Goal: Task Accomplishment & Management: Complete application form

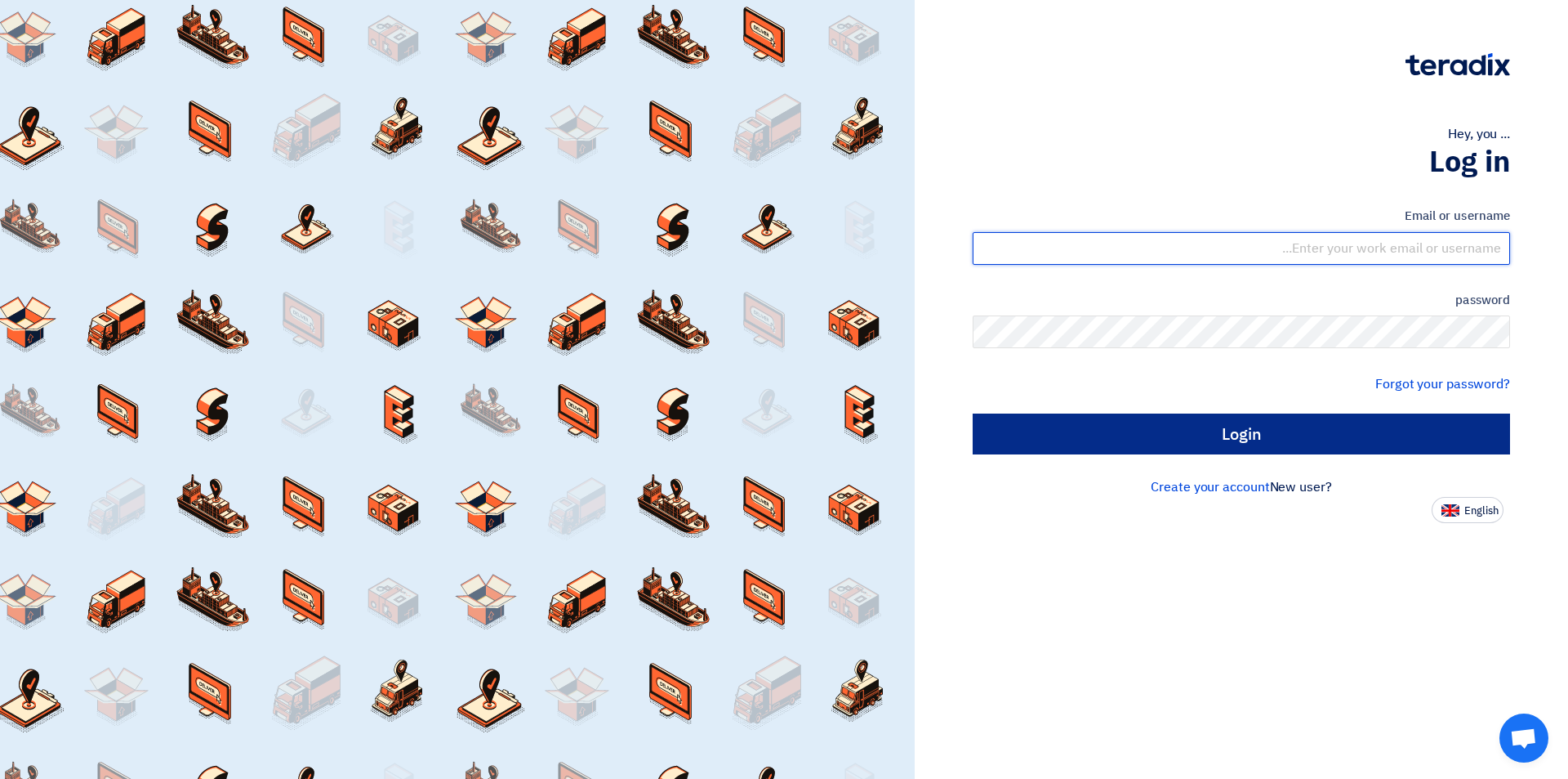
type input "[EMAIL_ADDRESS][DOMAIN_NAME]"
click at [1142, 435] on input "Login" at bounding box center [1241, 434] width 538 height 41
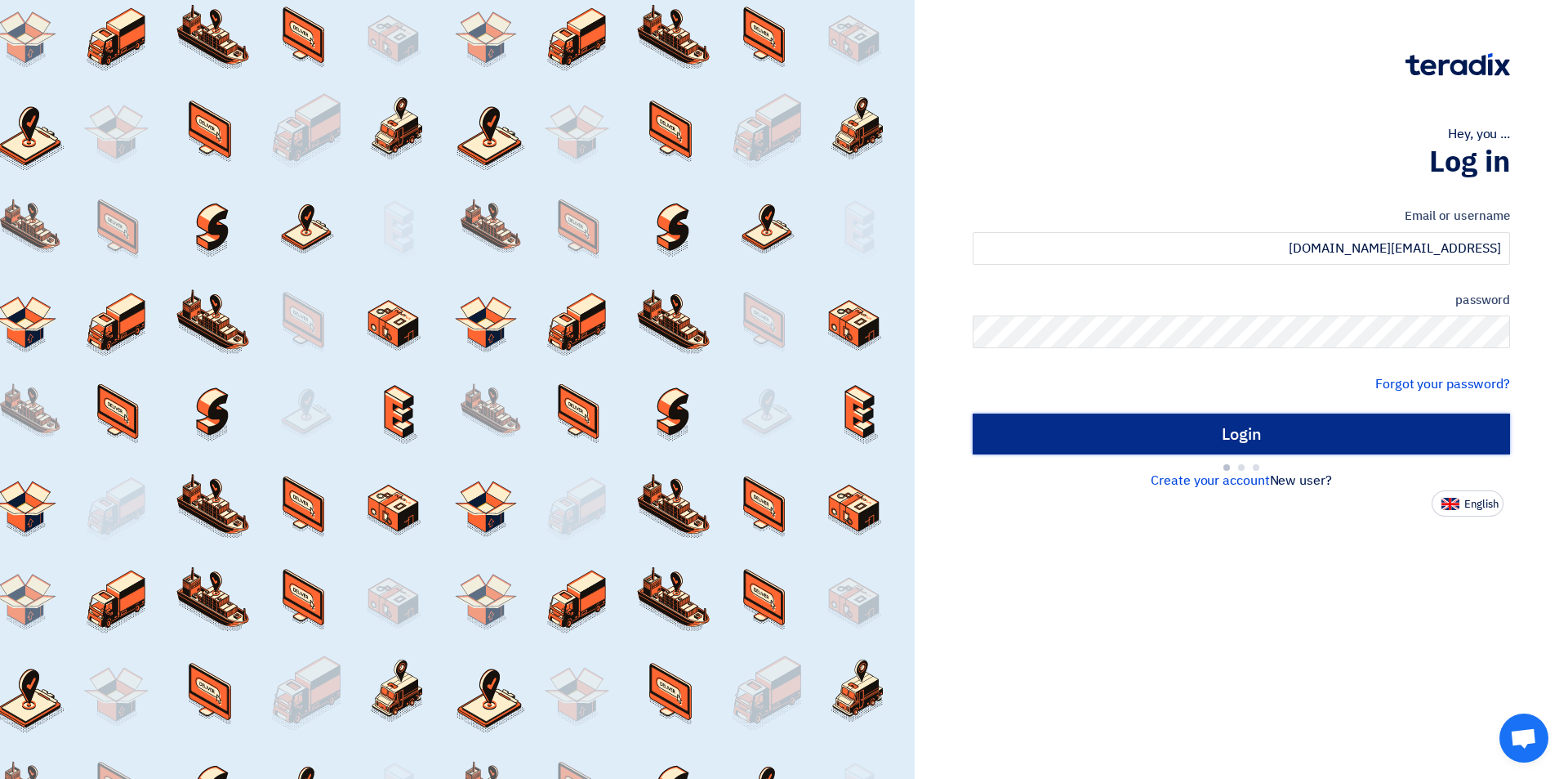
type input "Sign in"
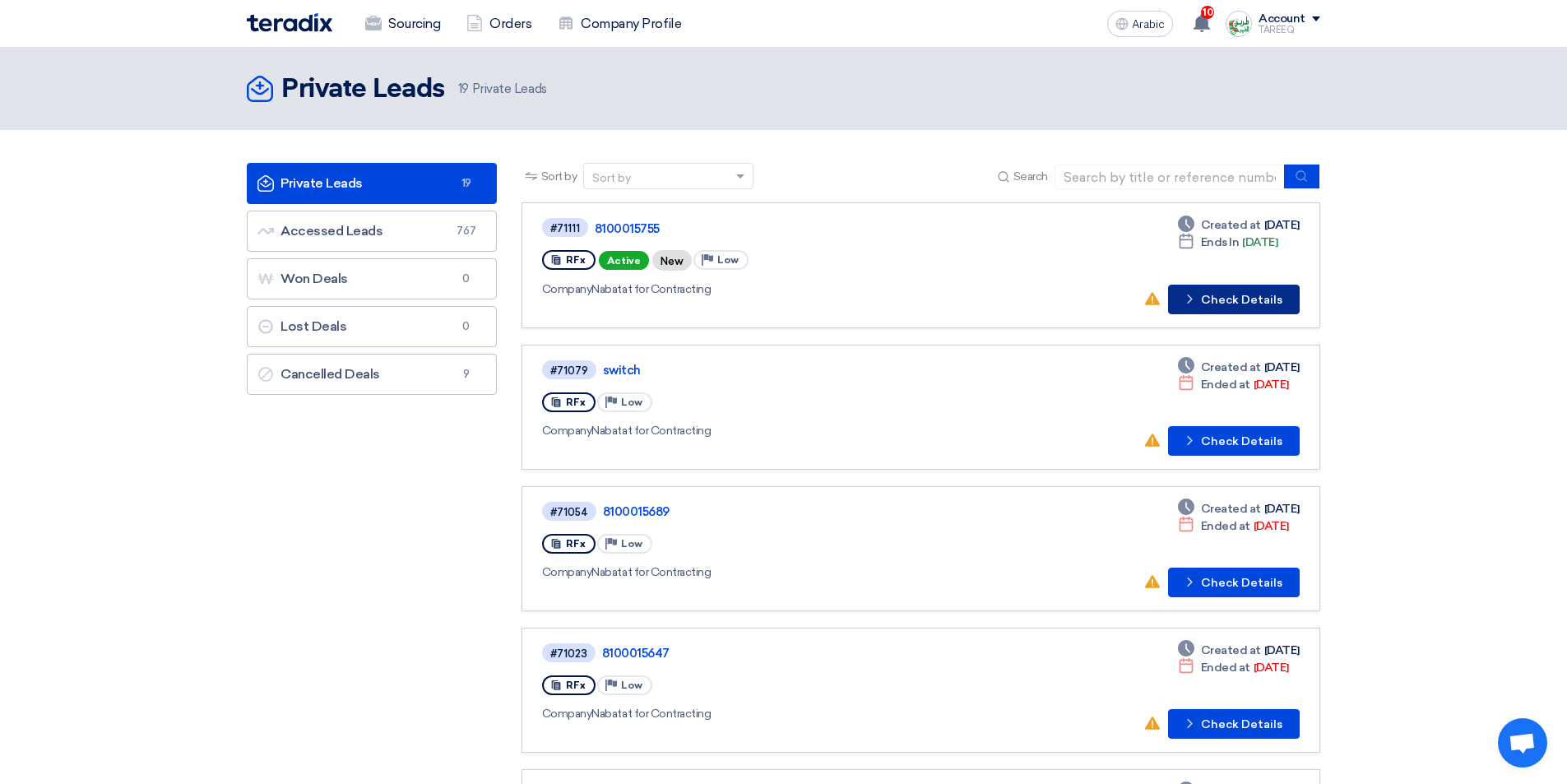
click at [1237, 299] on font "Check Details" at bounding box center [1242, 300] width 82 height 14
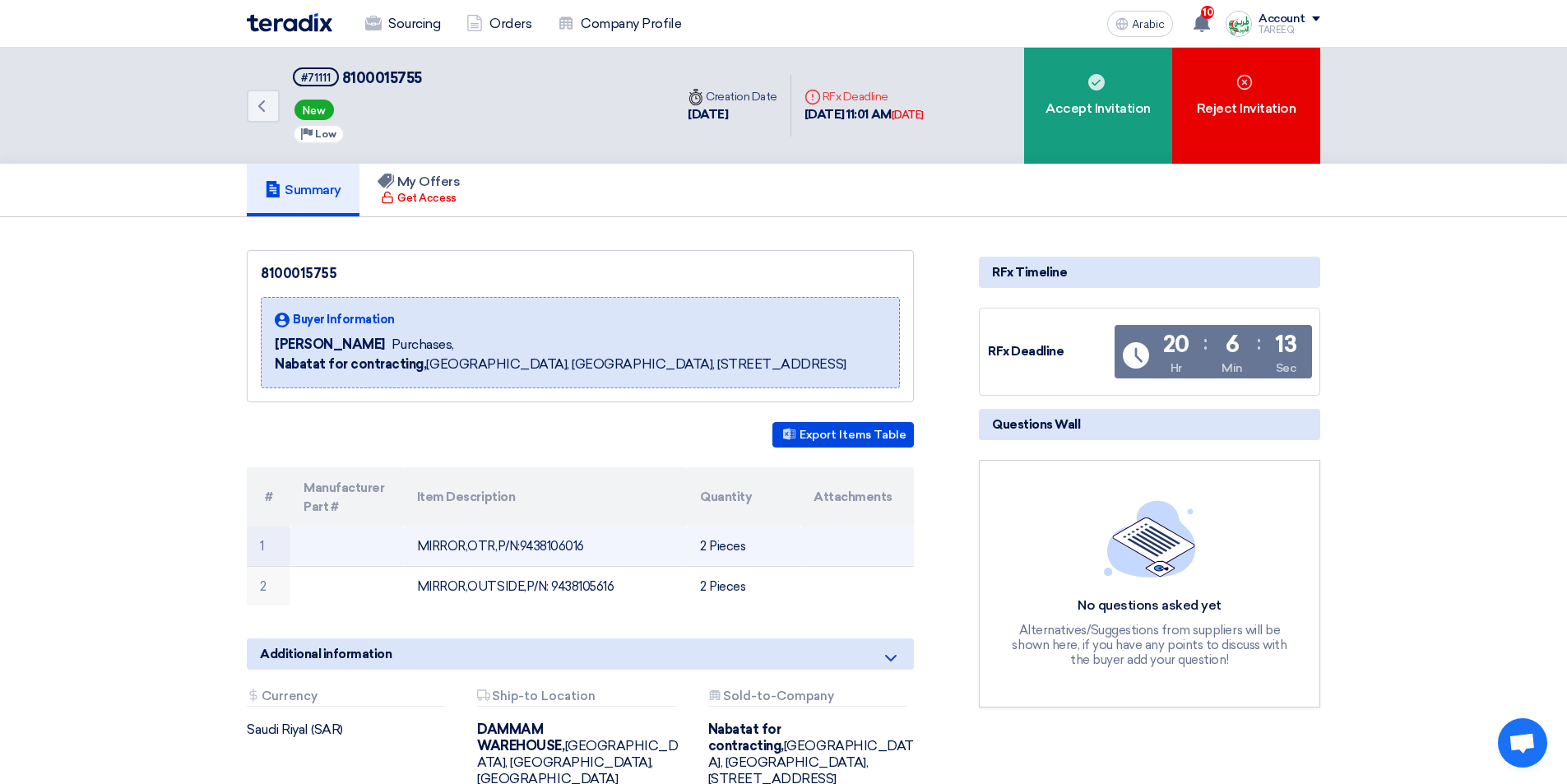
click at [548, 540] on font "MIRROR,OTR,P/N:9438106016" at bounding box center [501, 546] width 167 height 15
copy font "9438106016"
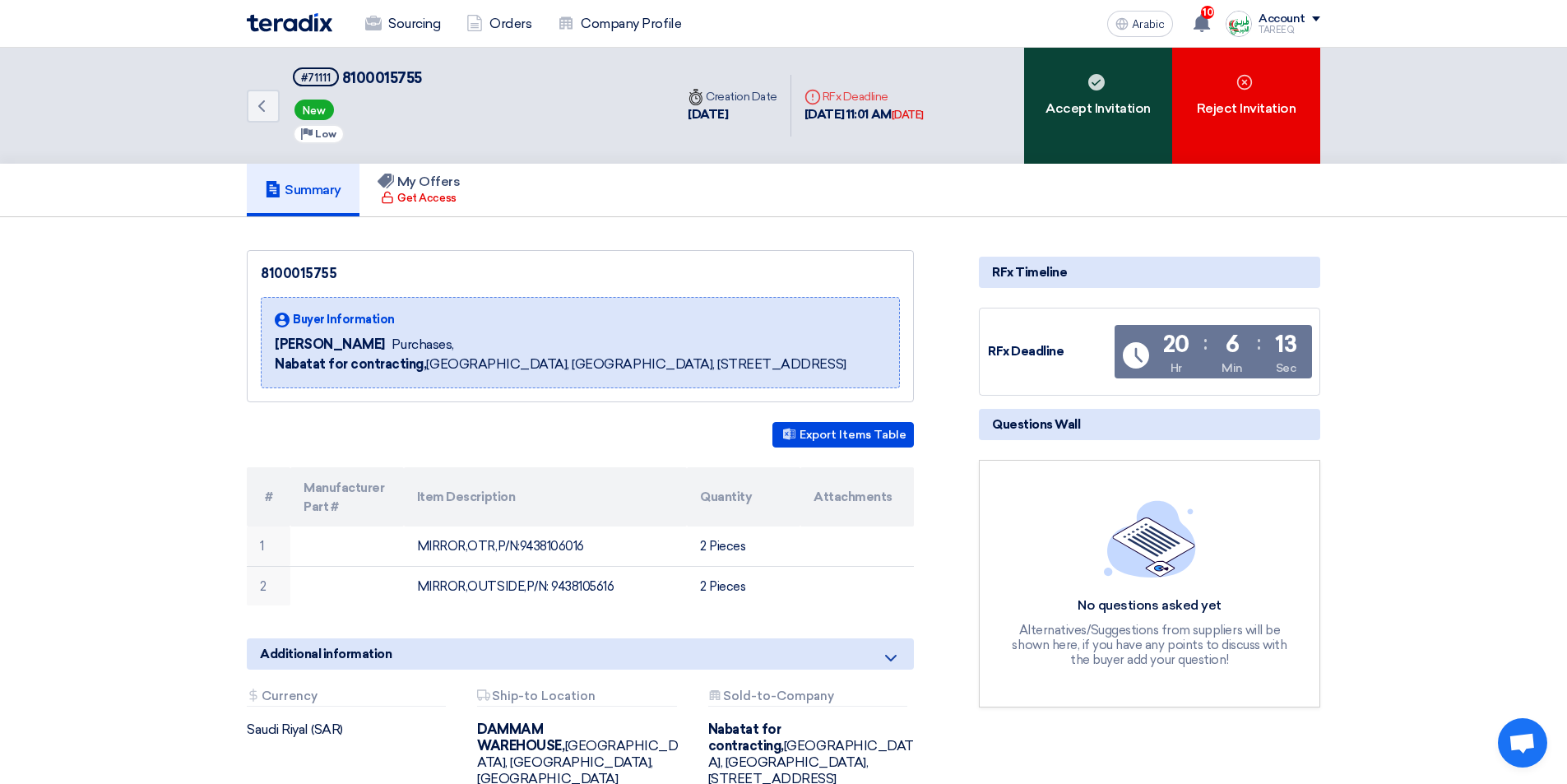
click at [1050, 80] on div "Accept Invitation" at bounding box center [1098, 106] width 149 height 116
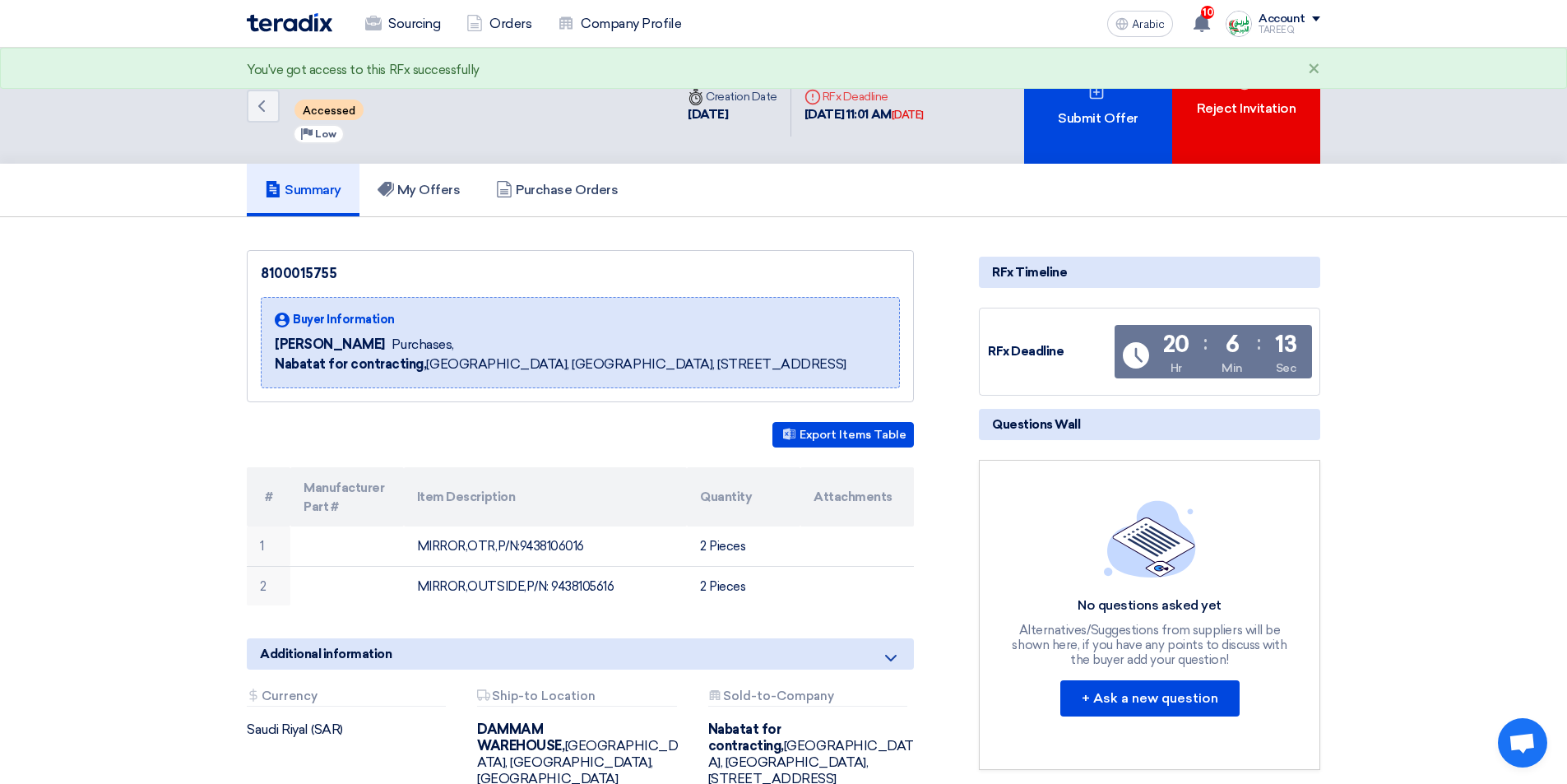
click at [1058, 118] on div "Submit Offer" at bounding box center [1098, 106] width 149 height 116
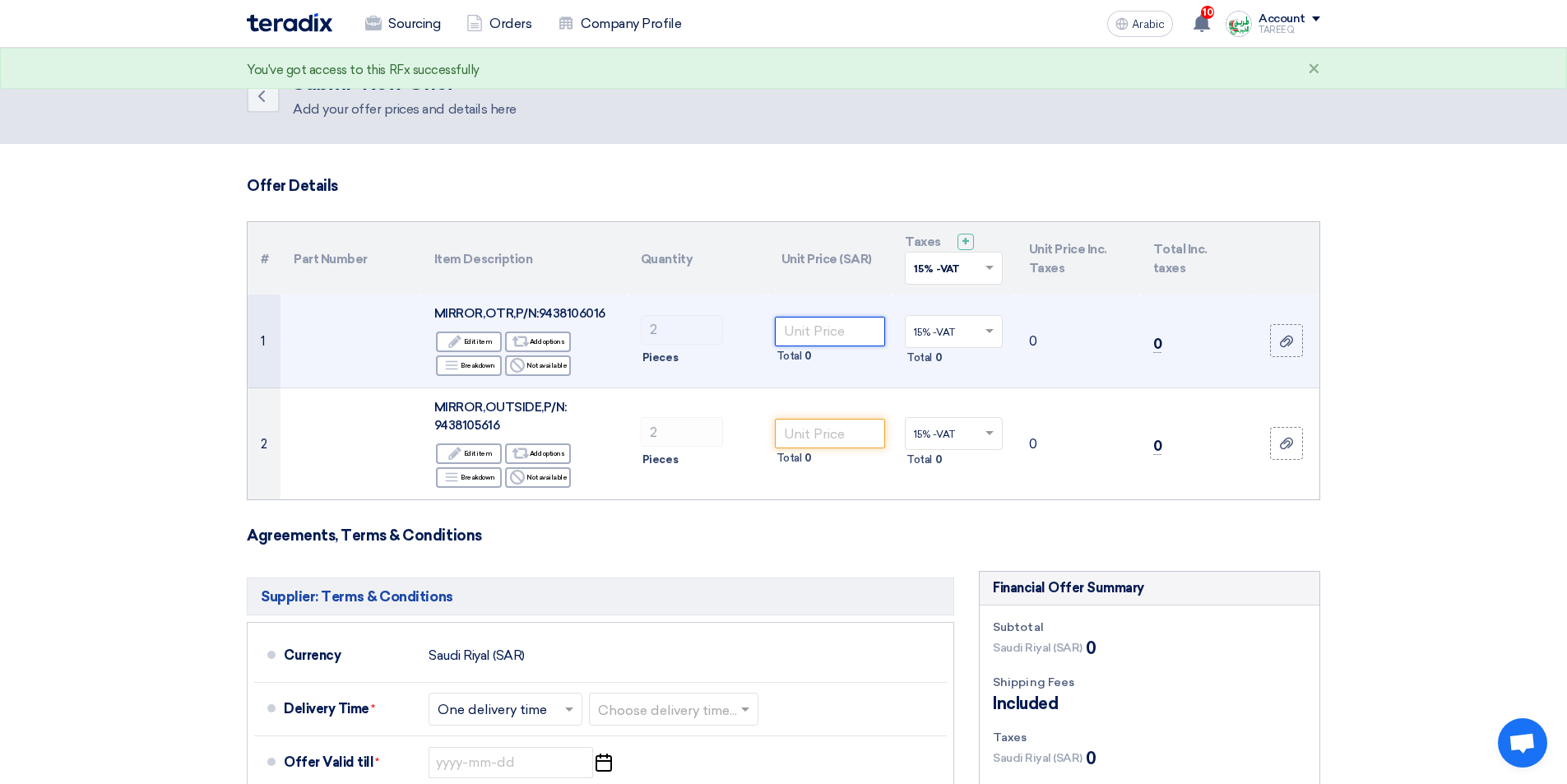
click at [824, 332] on input "number" at bounding box center [830, 331] width 111 height 29
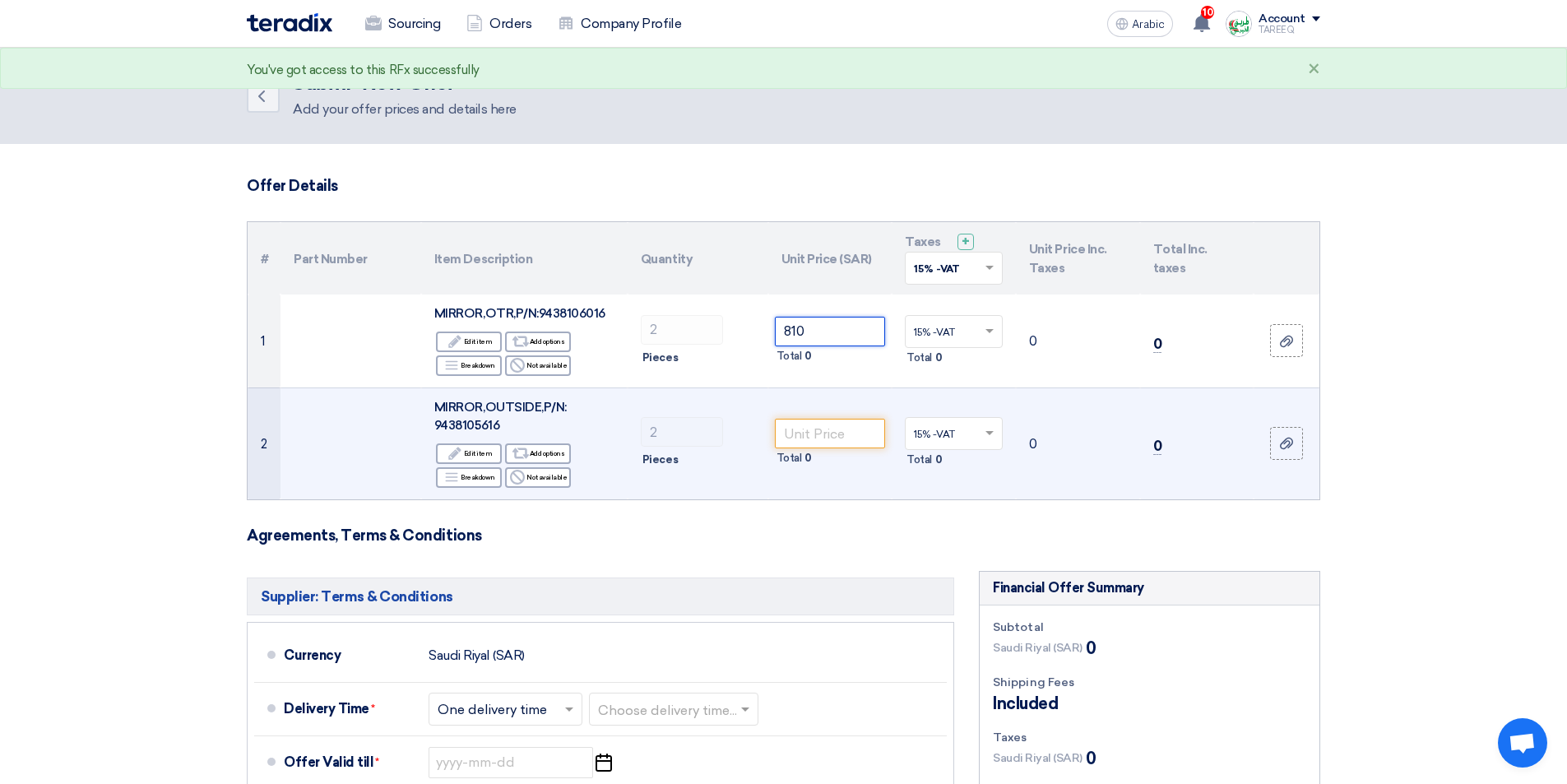
type input "810"
click at [830, 410] on td "Total 0" at bounding box center [831, 444] width 125 height 112
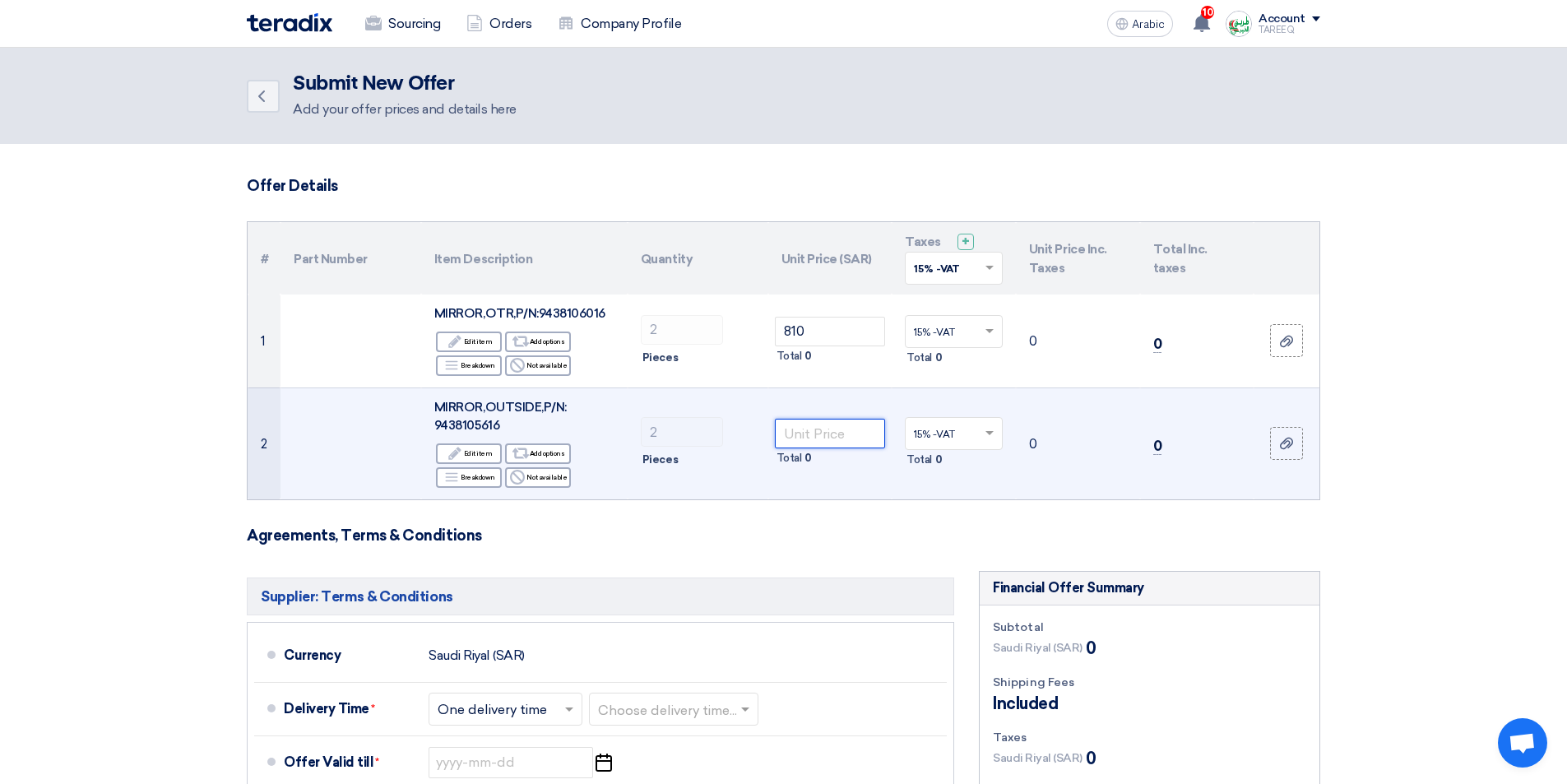
click at [825, 426] on input "number" at bounding box center [830, 433] width 111 height 29
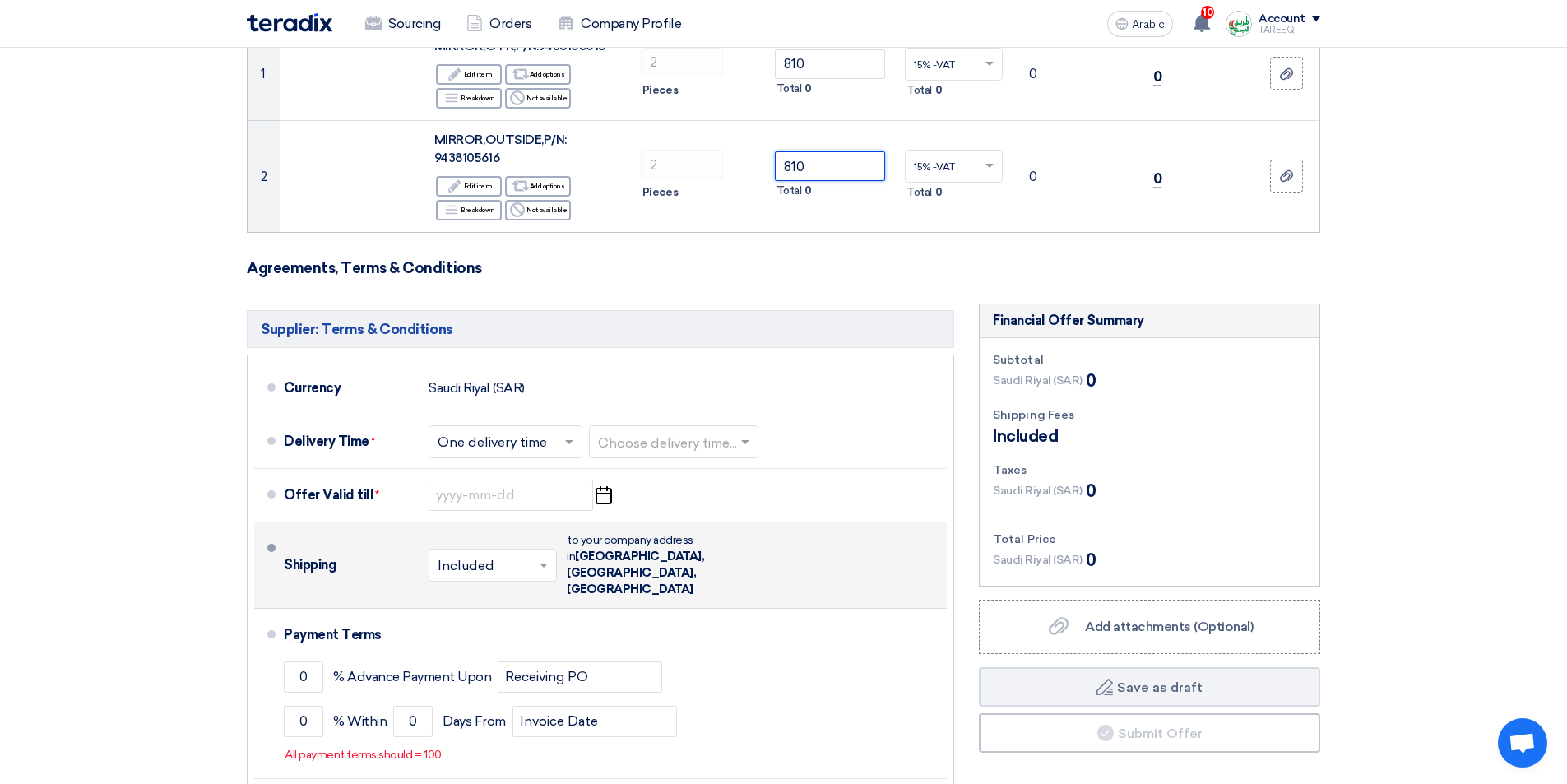
scroll to position [329, 0]
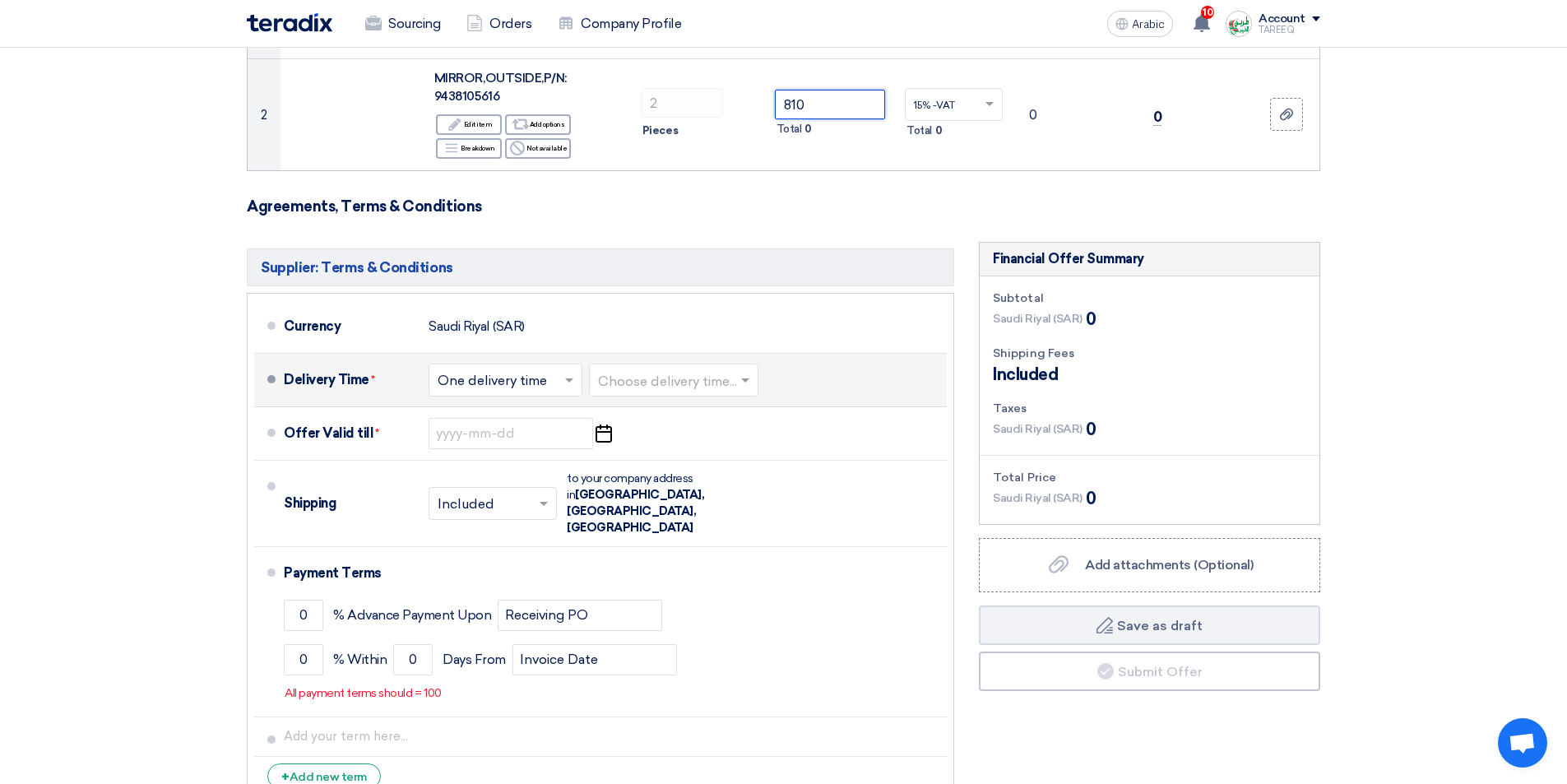
type input "810"
click at [692, 386] on input "text" at bounding box center [675, 380] width 153 height 24
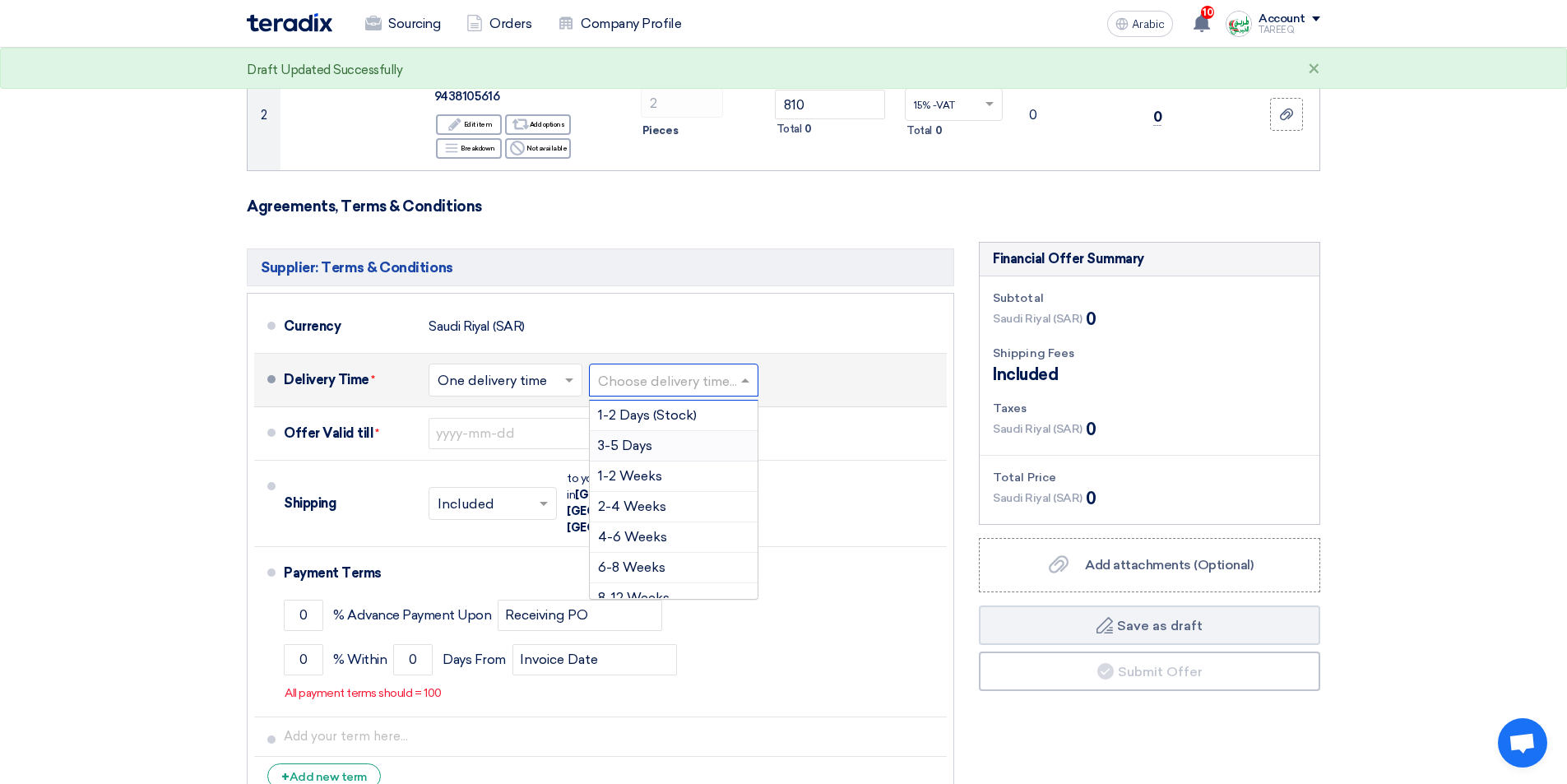
click at [650, 441] on font "3-5 Days" at bounding box center [625, 445] width 54 height 16
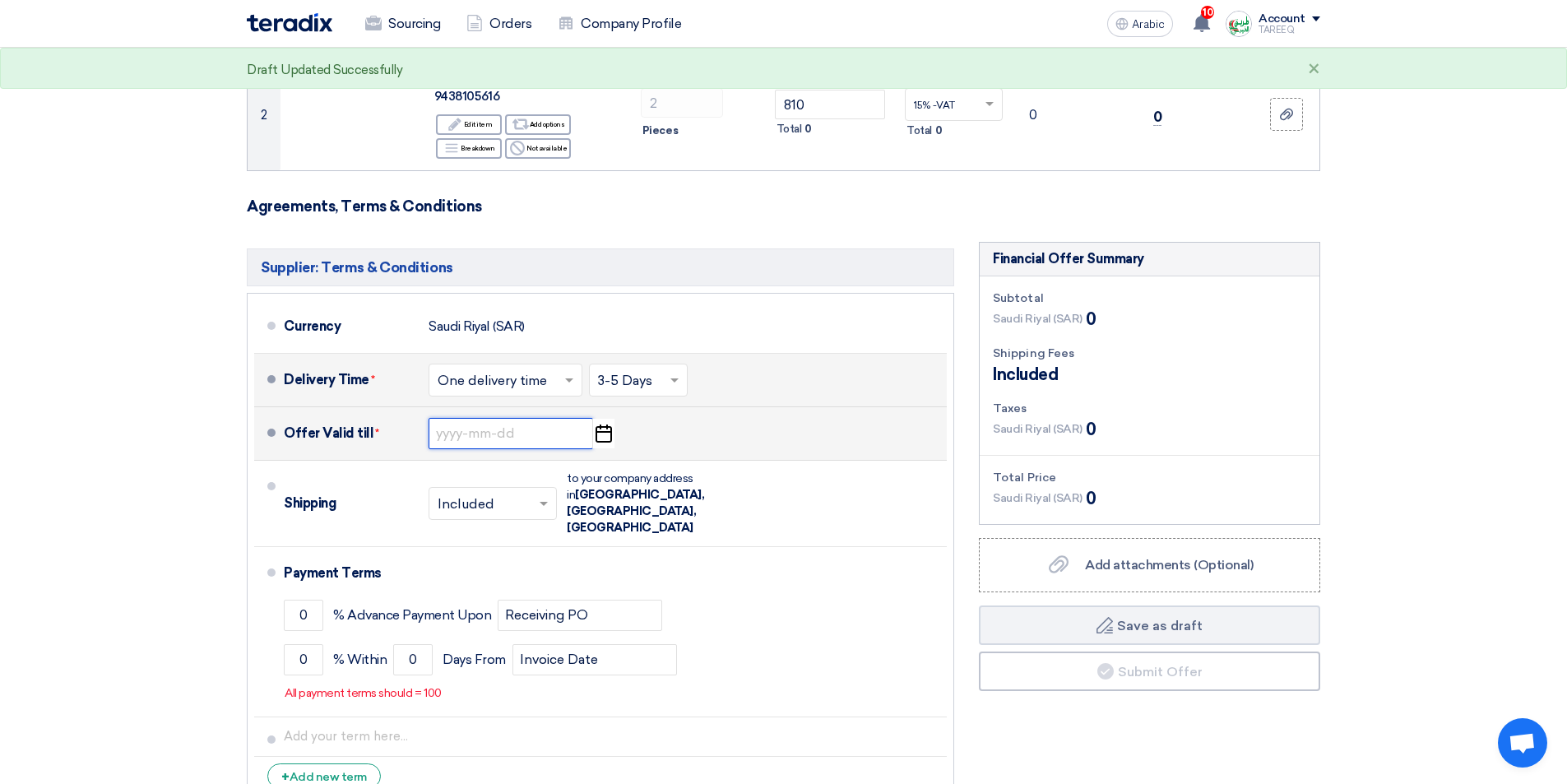
click at [519, 419] on input at bounding box center [510, 433] width 165 height 31
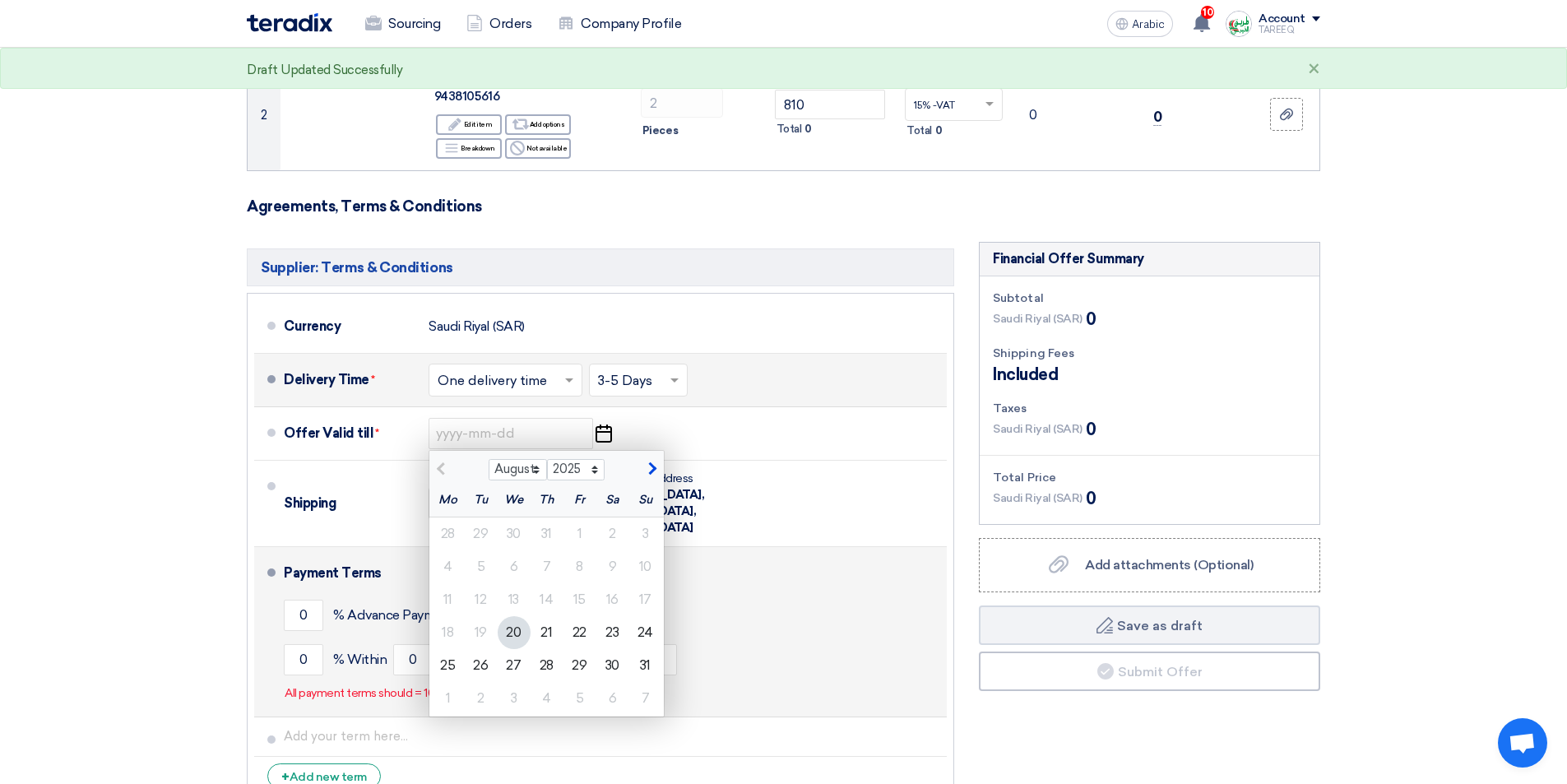
click at [513, 663] on font "27" at bounding box center [513, 665] width 15 height 16
type input "8/27/2025"
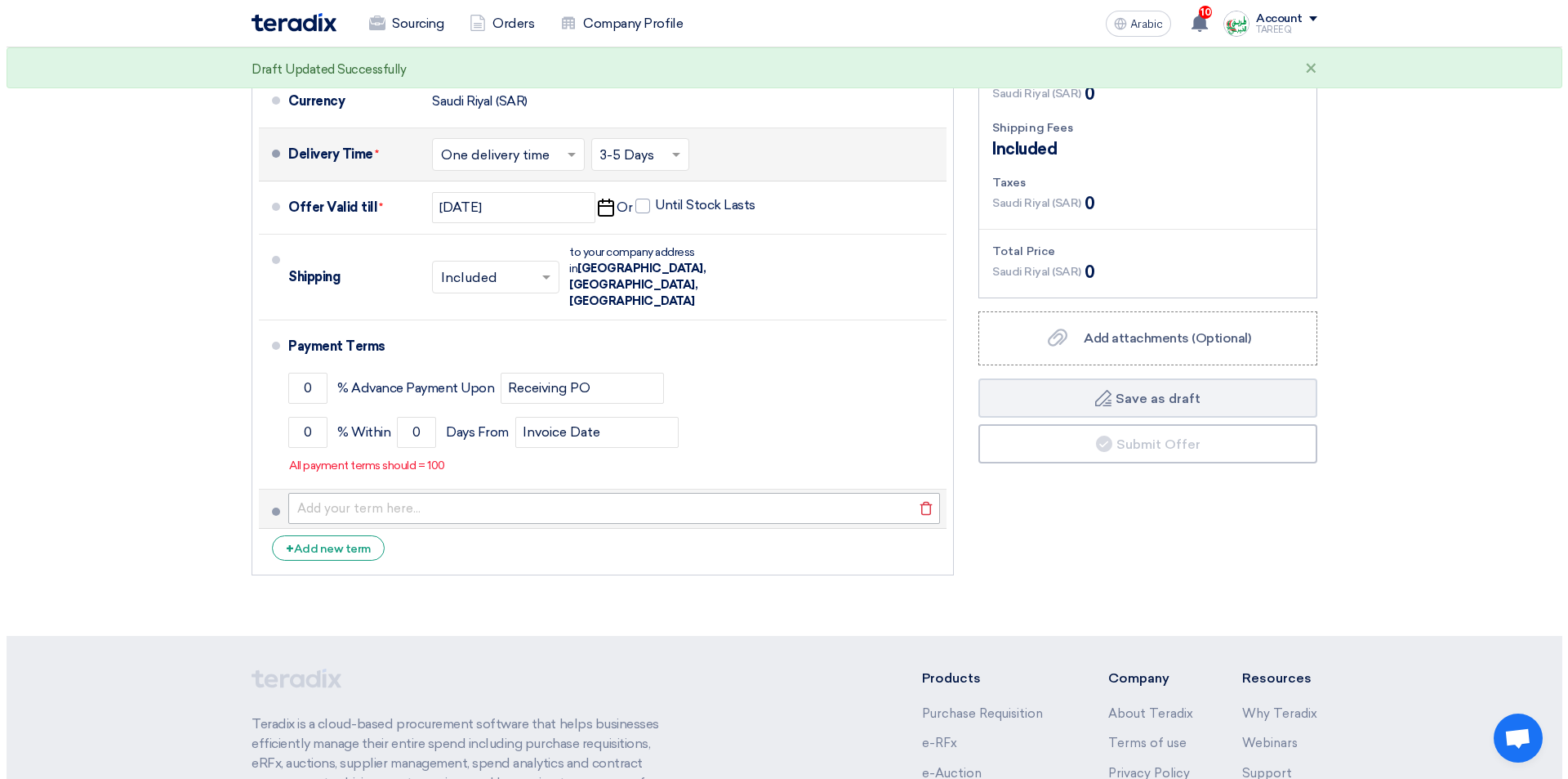
scroll to position [572, 0]
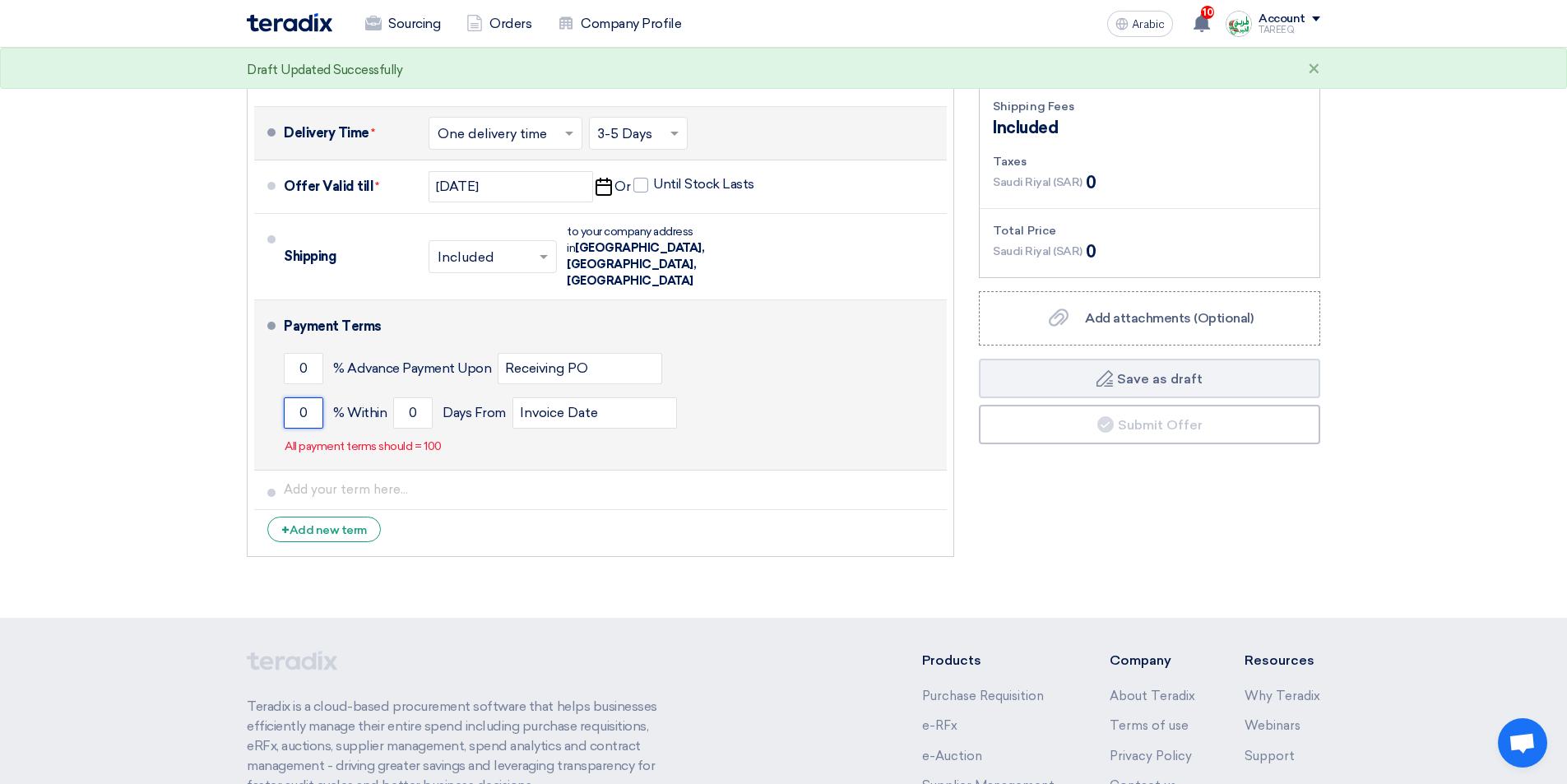
click at [287, 397] on input "0" at bounding box center [303, 412] width 39 height 31
type input "100"
click at [405, 397] on input "0" at bounding box center [413, 412] width 39 height 31
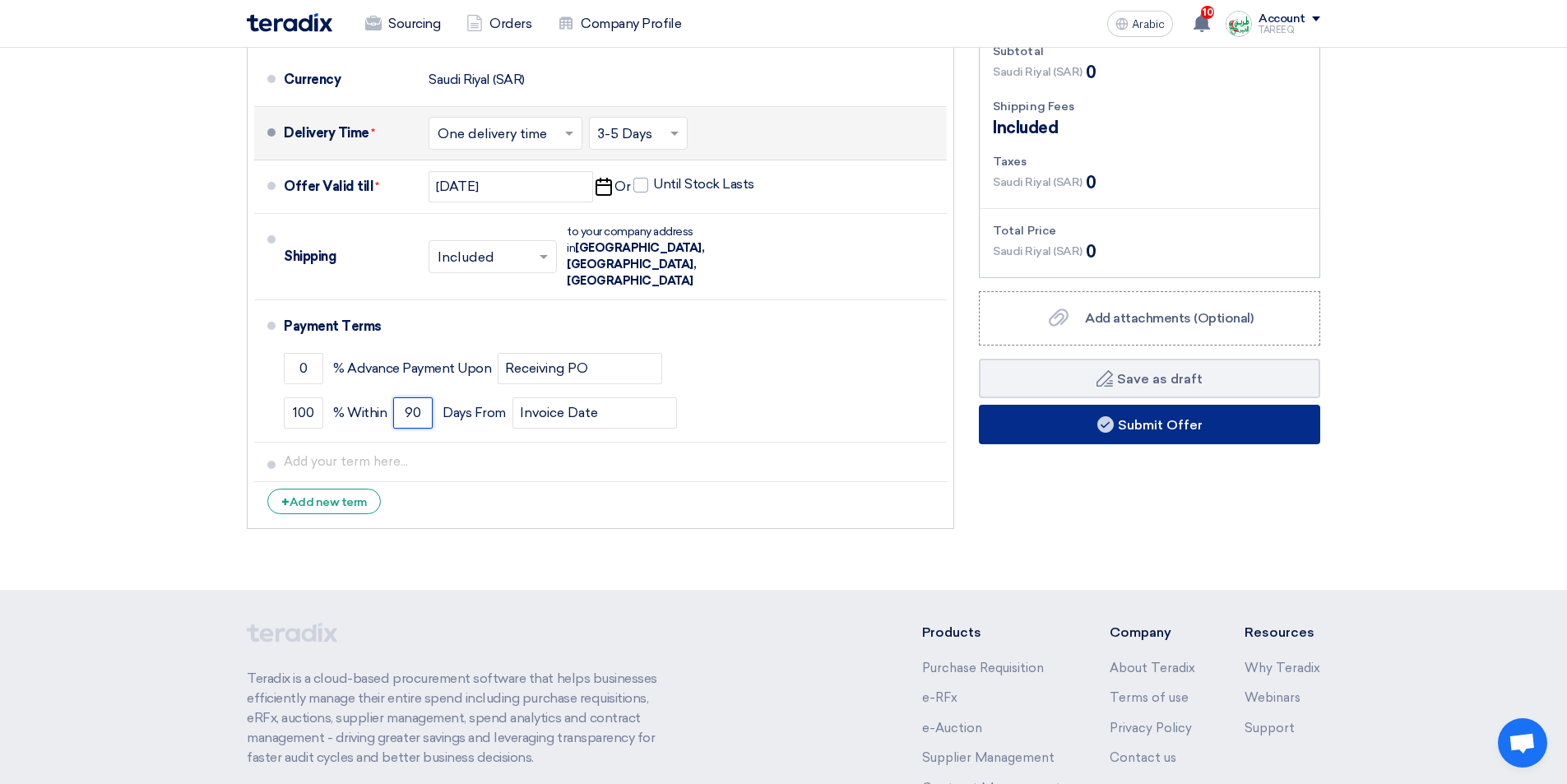
type input "90"
click at [1065, 422] on button "Submit Offer" at bounding box center [1150, 424] width 342 height 39
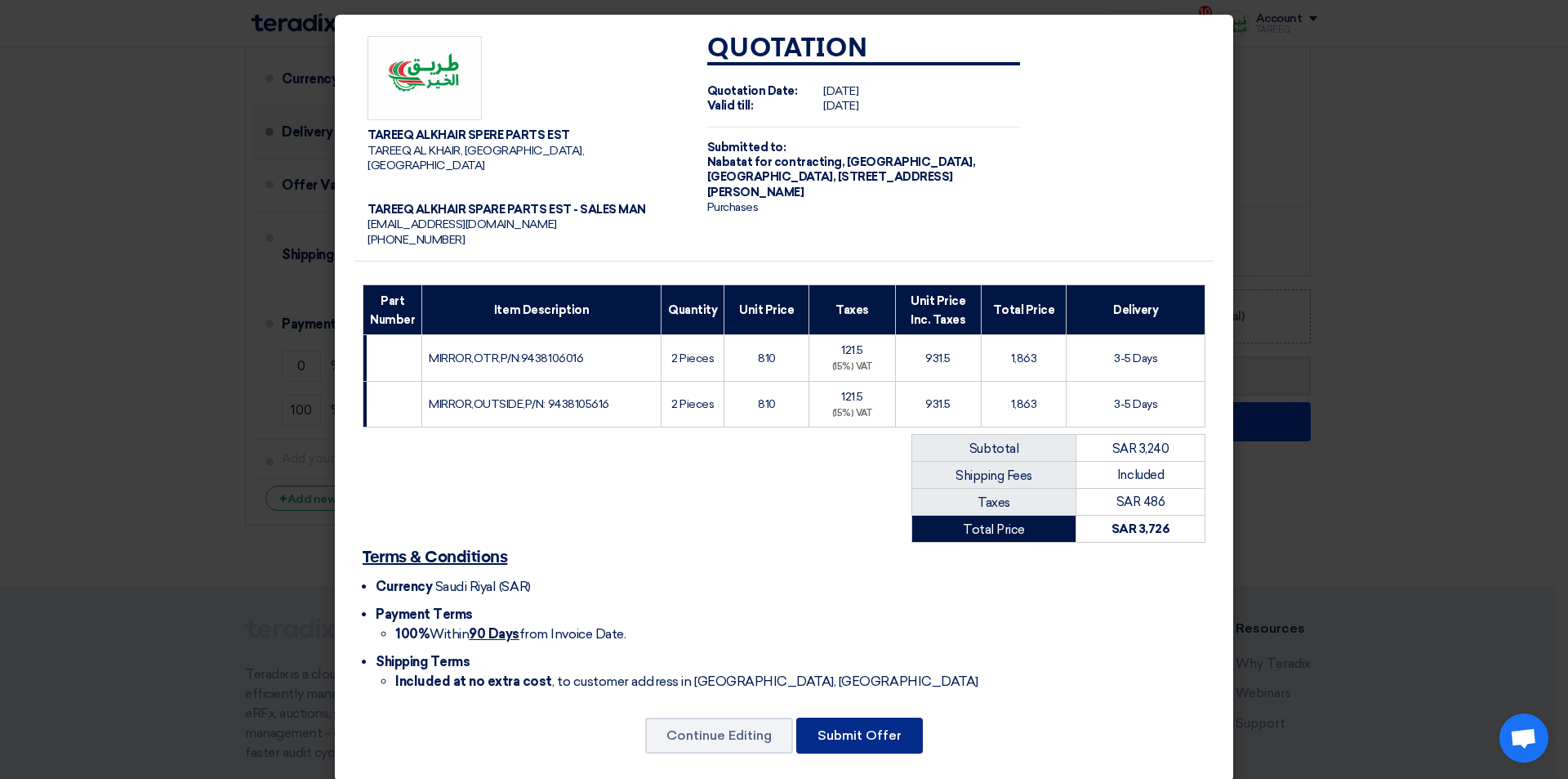
drag, startPoint x: 857, startPoint y: 715, endPoint x: 861, endPoint y: 697, distance: 18.4
click at [859, 727] on font "Submit Offer" at bounding box center [859, 735] width 84 height 16
